Goal: Communication & Community: Answer question/provide support

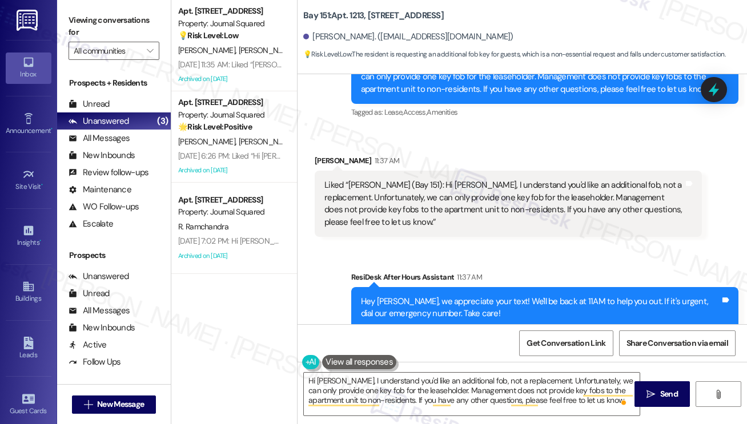
scroll to position [1880, 0]
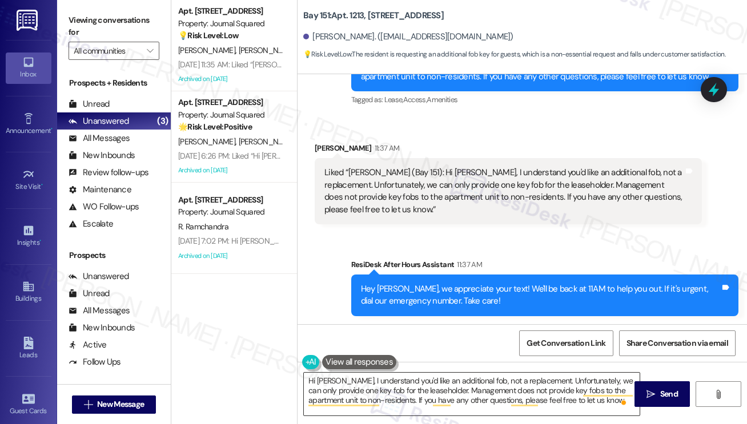
click at [475, 383] on textarea "Hi [PERSON_NAME], I understand you'd like an additional fob, not a replacement.…" at bounding box center [472, 394] width 336 height 43
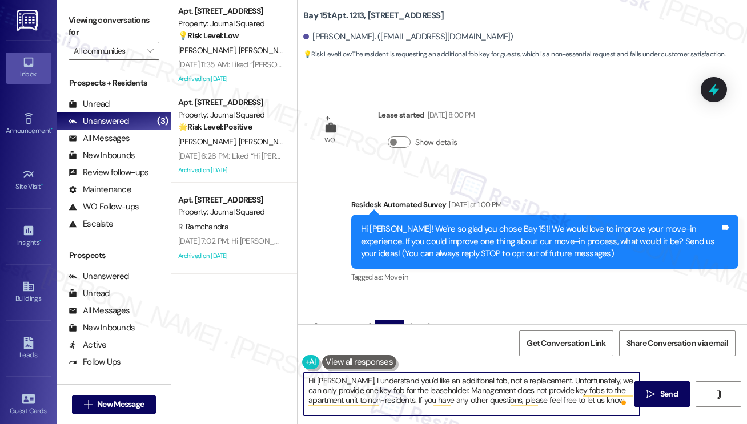
scroll to position [1880, 0]
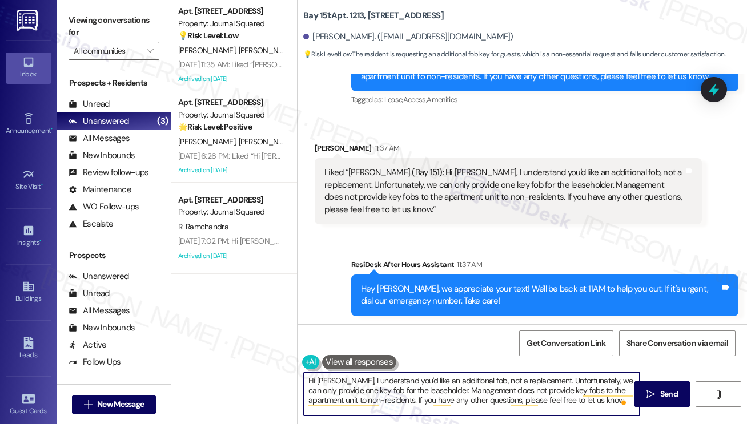
click at [419, 382] on textarea "Hi [PERSON_NAME], I understand you'd like an additional fob, not a replacement.…" at bounding box center [472, 394] width 336 height 43
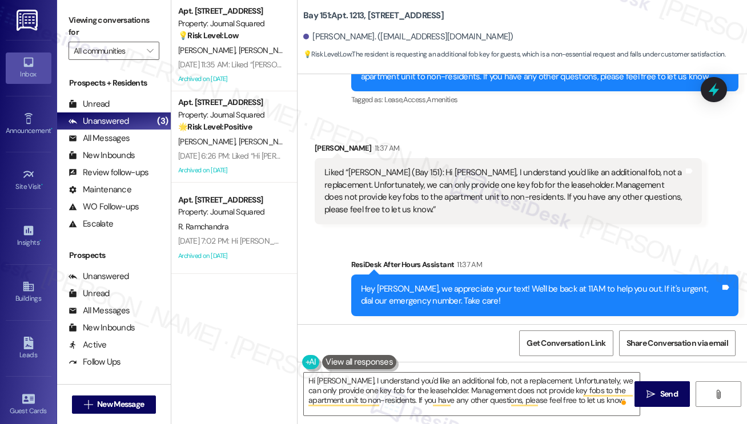
click at [394, 191] on div "Liked “[PERSON_NAME] (Bay 151): Hi [PERSON_NAME], I understand you'd like an ad…" at bounding box center [503, 191] width 359 height 49
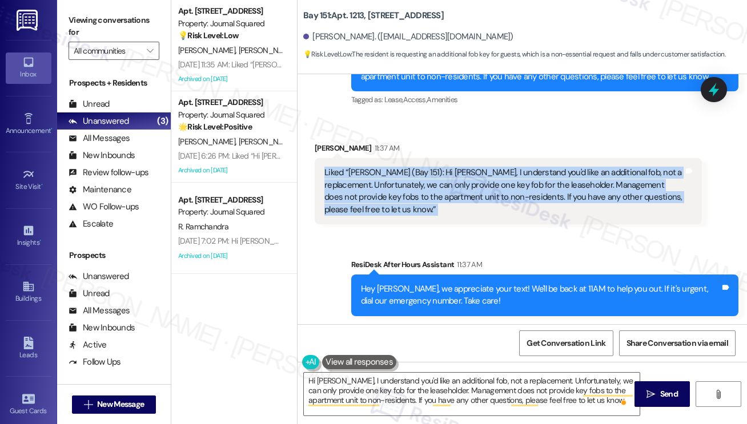
click at [394, 191] on div "Liked “[PERSON_NAME] (Bay 151): Hi [PERSON_NAME], I understand you'd like an ad…" at bounding box center [503, 191] width 359 height 49
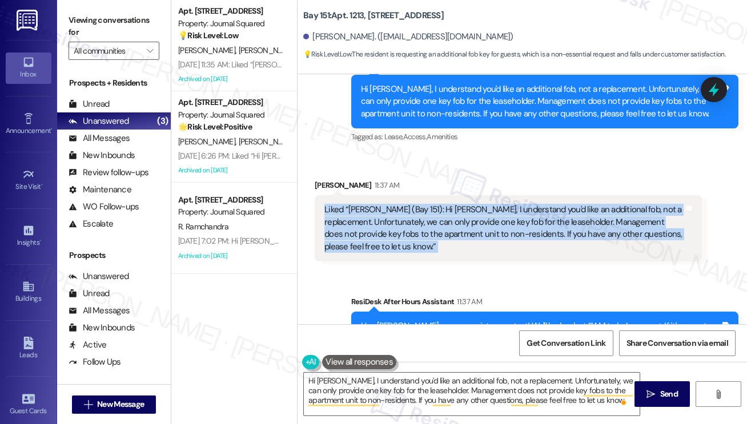
scroll to position [1766, 0]
